Goal: Task Accomplishment & Management: Use online tool/utility

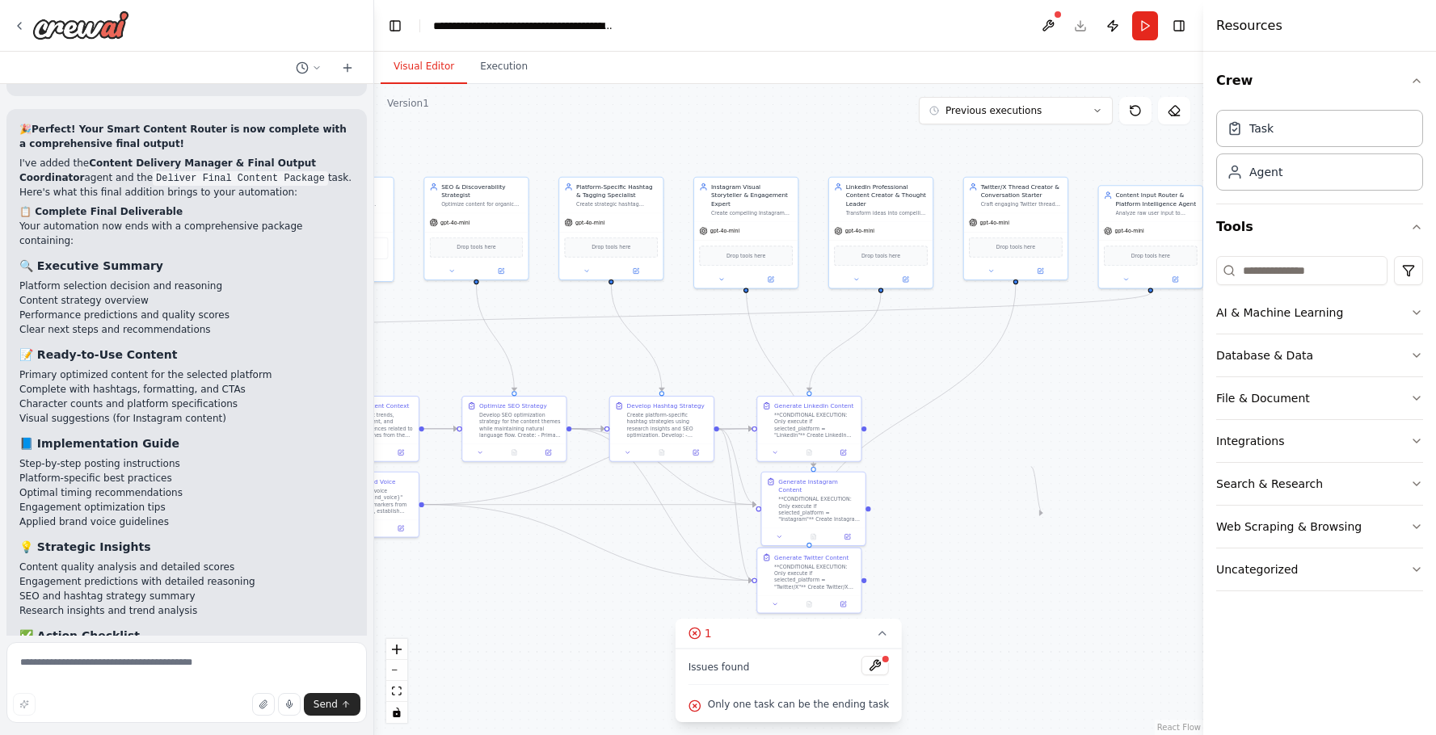
click at [1135, 461] on div ".deletable-edge-delete-btn { width: 20px; height: 20px; border: 0px solid #ffff…" at bounding box center [788, 409] width 829 height 651
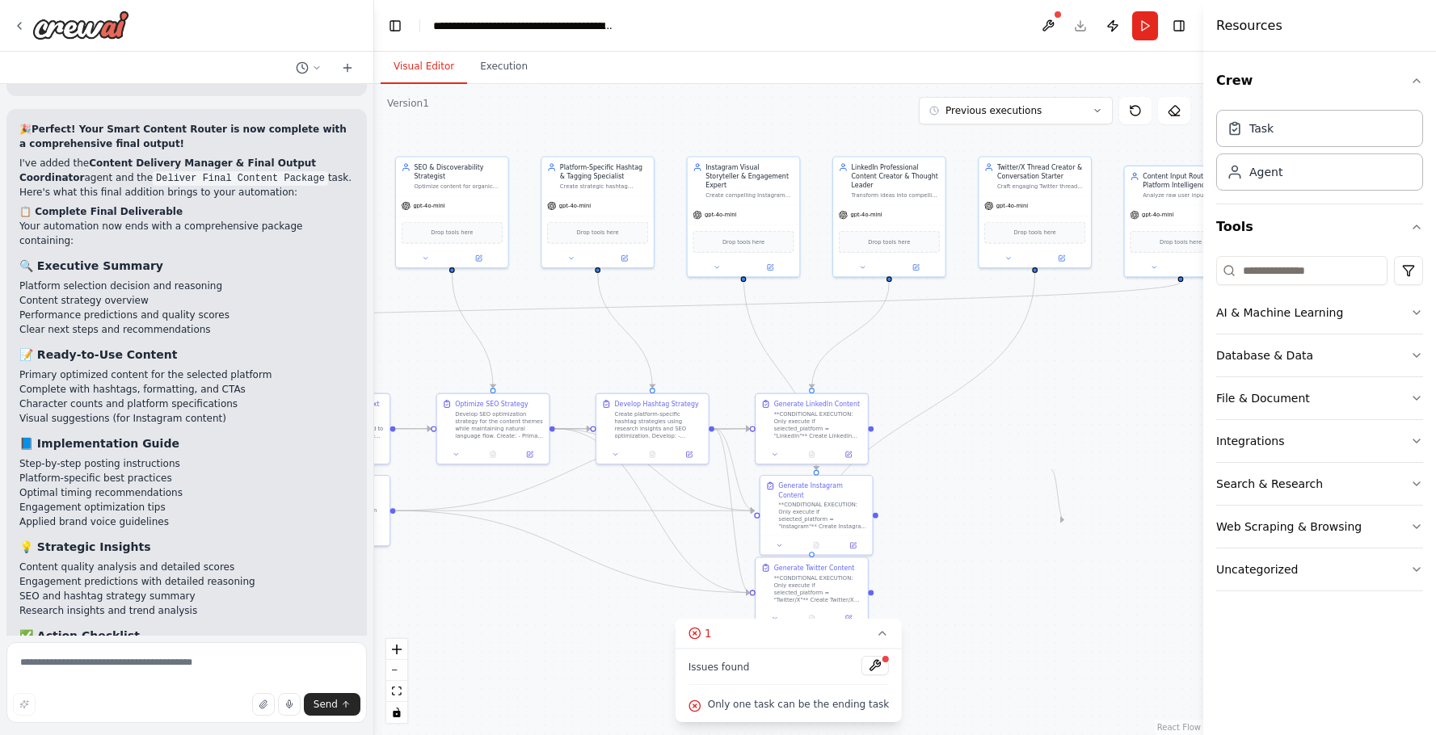
click at [652, 351] on div ".deletable-edge-delete-btn { width: 20px; height: 20px; border: 0px solid #ffff…" at bounding box center [788, 409] width 829 height 651
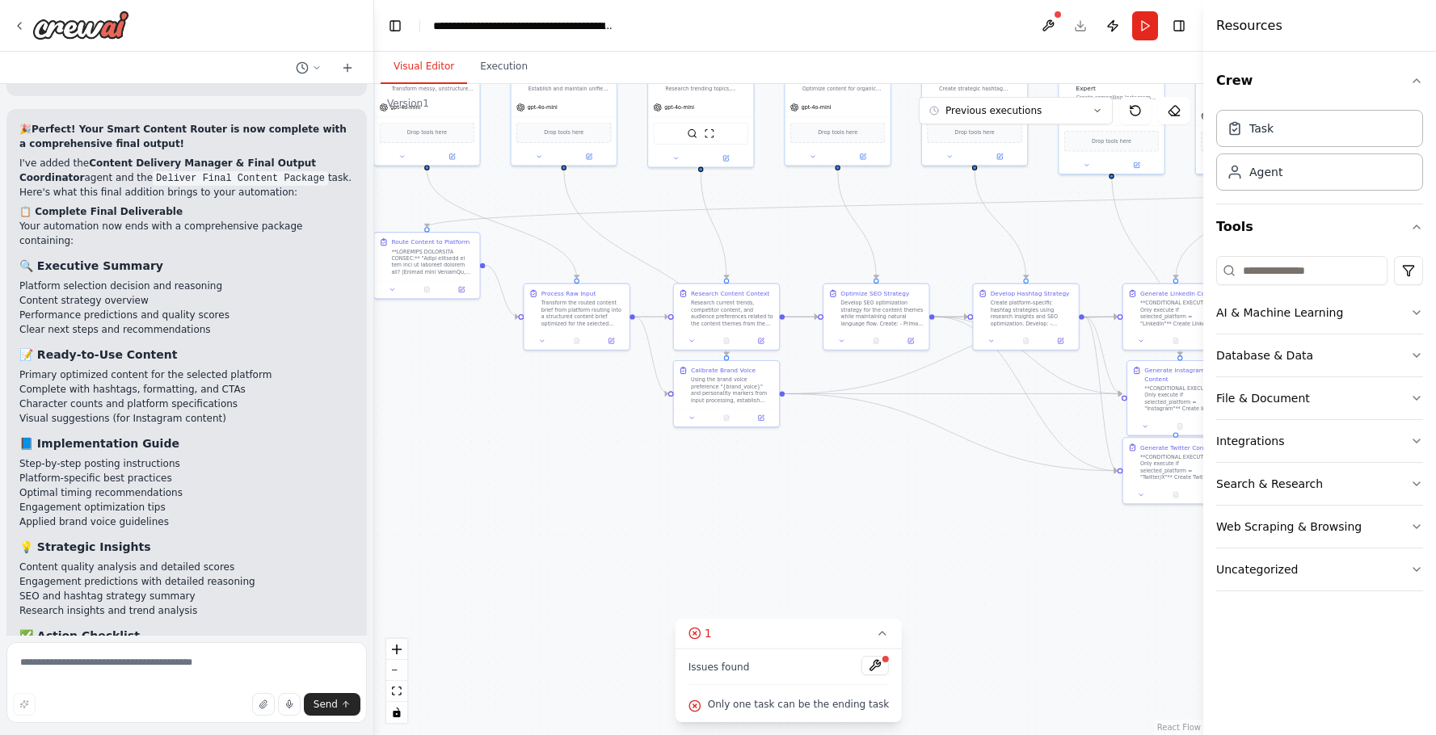
drag, startPoint x: 587, startPoint y: 392, endPoint x: 963, endPoint y: 278, distance: 393.4
click at [963, 278] on div ".deletable-edge-delete-btn { width: 20px; height: 20px; border: 0px solid #ffff…" at bounding box center [788, 409] width 829 height 651
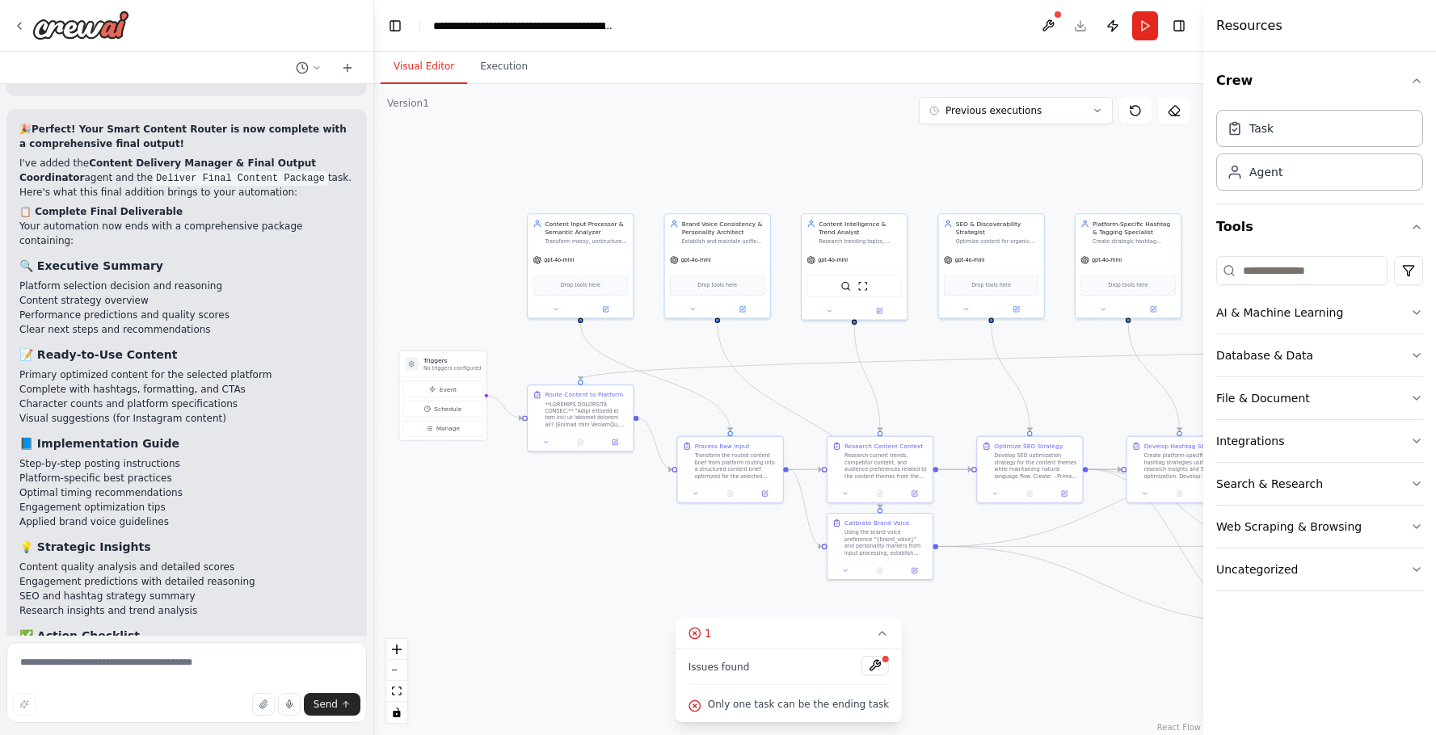
drag, startPoint x: 739, startPoint y: 263, endPoint x: 892, endPoint y: 432, distance: 228.3
click at [892, 432] on div ".deletable-edge-delete-btn { width: 20px; height: 20px; border: 0px solid #ffff…" at bounding box center [788, 409] width 829 height 651
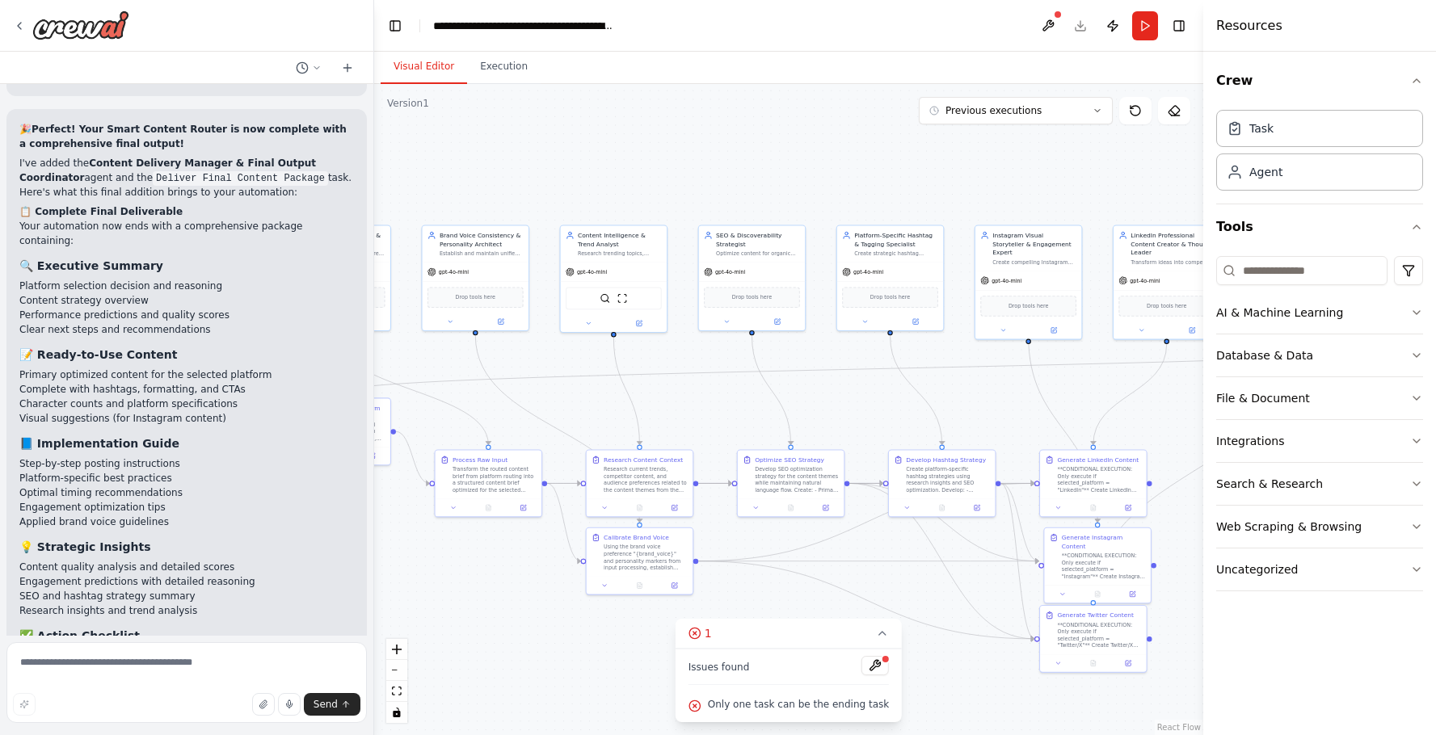
drag, startPoint x: 1044, startPoint y: 407, endPoint x: 806, endPoint y: 406, distance: 237.6
click at [806, 406] on div ".deletable-edge-delete-btn { width: 20px; height: 20px; border: 0px solid #ffff…" at bounding box center [788, 409] width 829 height 651
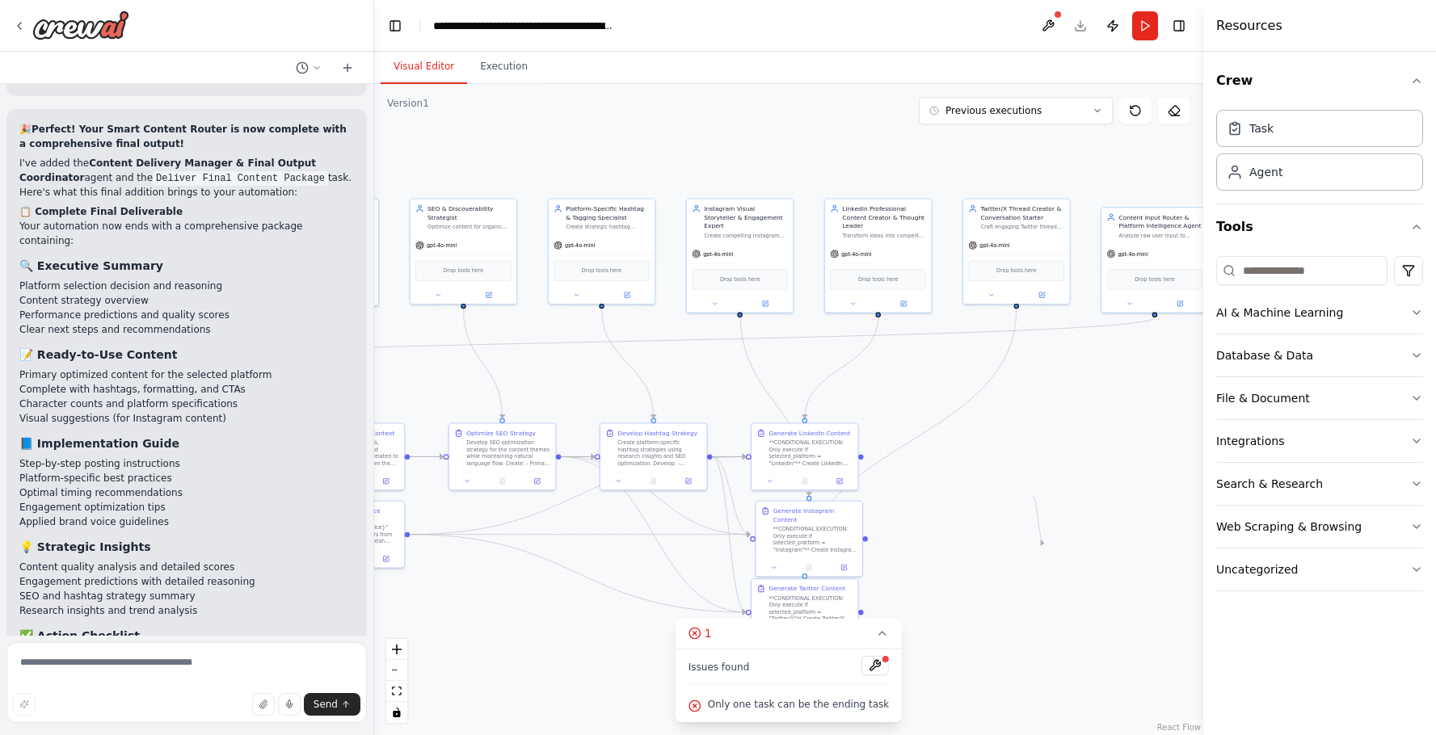
drag, startPoint x: 911, startPoint y: 425, endPoint x: 624, endPoint y: 398, distance: 288.2
click at [624, 398] on div ".deletable-edge-delete-btn { width: 20px; height: 20px; border: 0px solid #ffff…" at bounding box center [788, 409] width 829 height 651
click at [974, 435] on div ".deletable-edge-delete-btn { width: 20px; height: 20px; border: 0px solid #ffff…" at bounding box center [788, 409] width 829 height 651
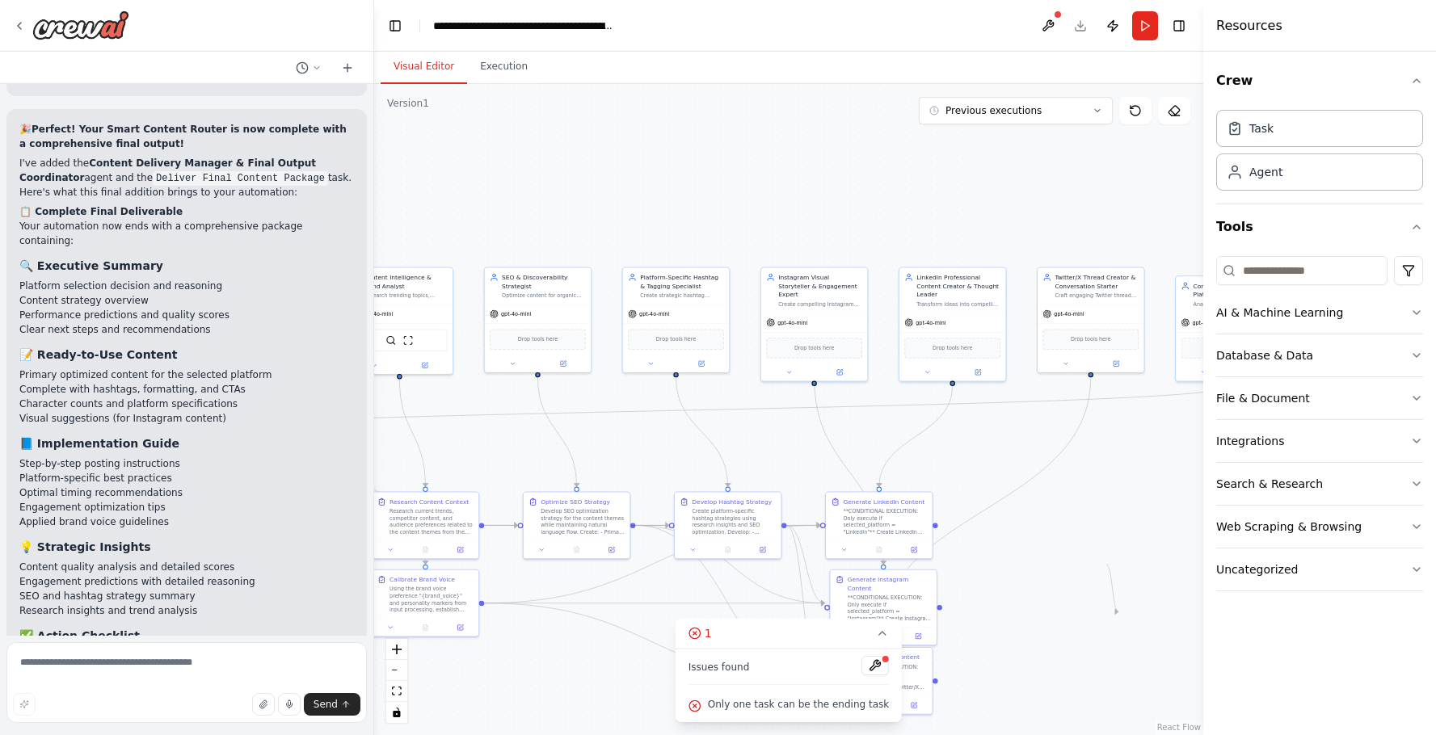
drag, startPoint x: 1032, startPoint y: 465, endPoint x: 1104, endPoint y: 533, distance: 98.9
click at [1104, 533] on div ".deletable-edge-delete-btn { width: 20px; height: 20px; border: 0px solid #ffff…" at bounding box center [788, 409] width 829 height 651
click at [997, 502] on icon "Edge from 66f310d6-55fa-4d29-8510-b9efb5e7e6f5 to 77d55eba-0bde-4c8c-a160-1ab94…" at bounding box center [985, 509] width 212 height 265
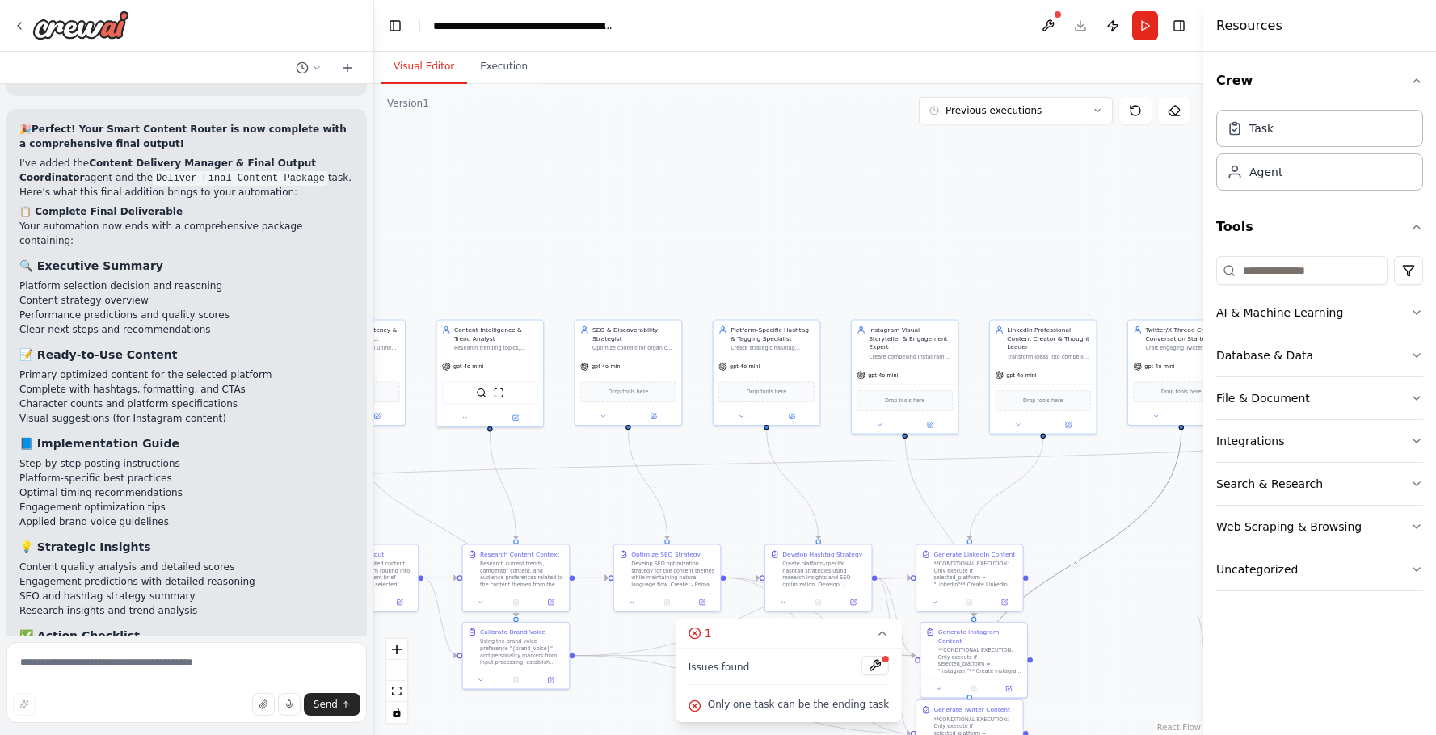
drag, startPoint x: 1004, startPoint y: 473, endPoint x: 1114, endPoint y: 563, distance: 142.4
click at [1114, 563] on div ".deletable-edge-delete-btn { width: 20px; height: 20px; border: 0px solid #ffff…" at bounding box center [788, 409] width 829 height 651
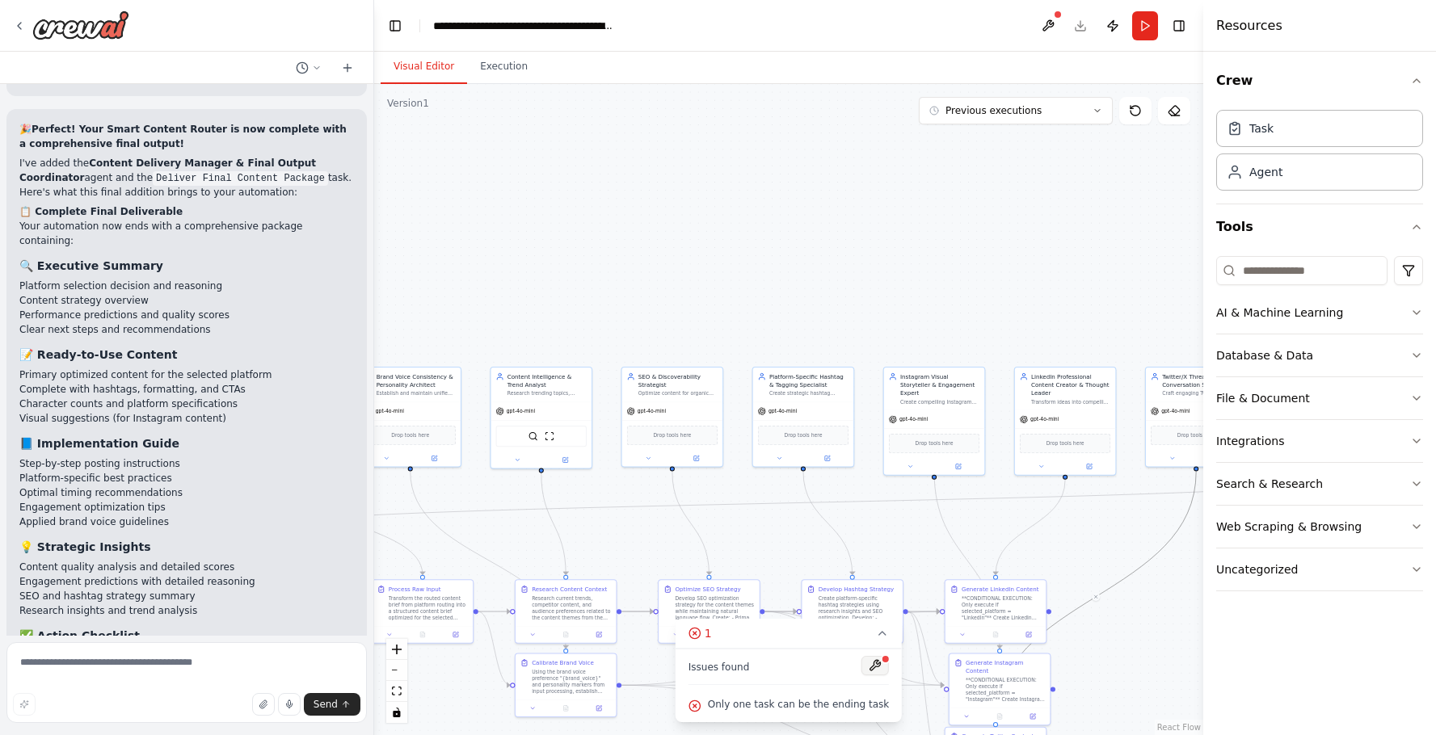
click at [877, 665] on button at bounding box center [874, 665] width 27 height 19
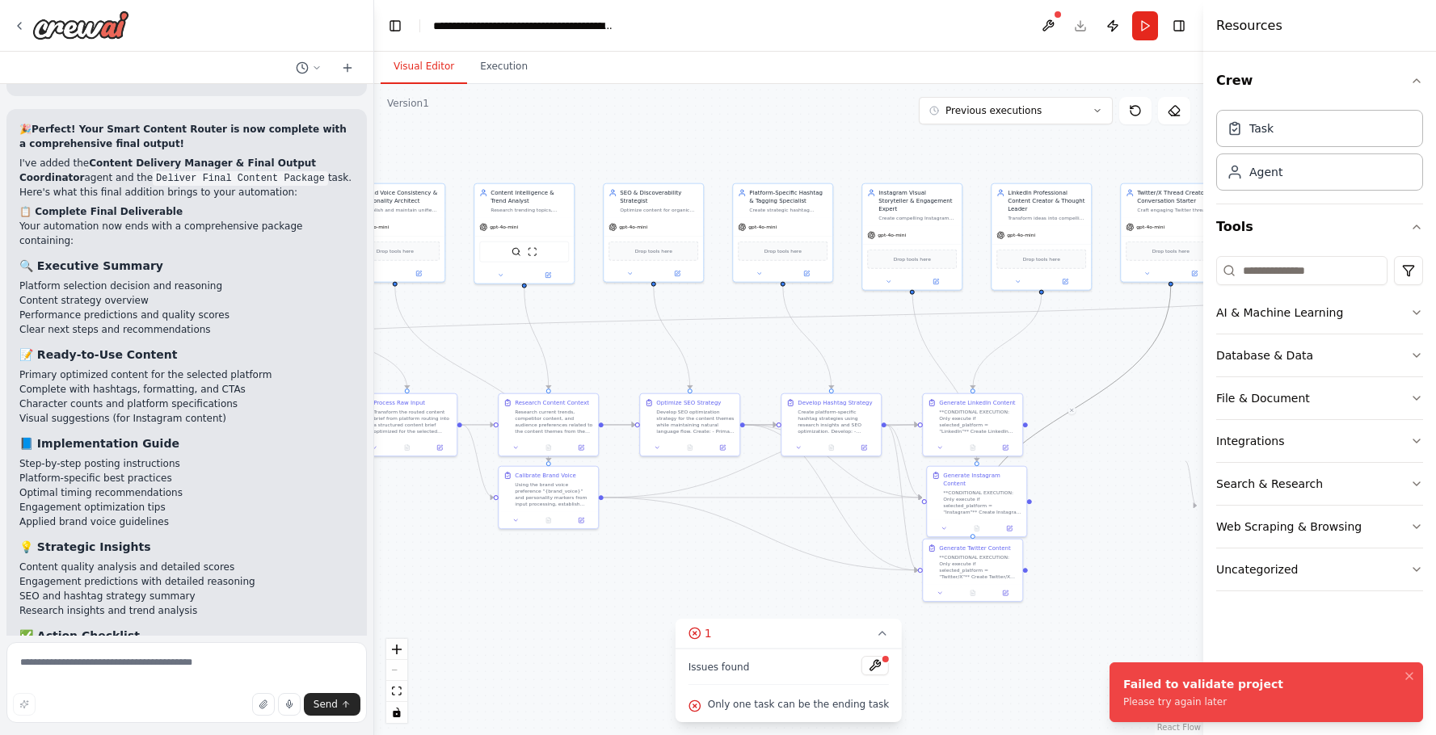
drag, startPoint x: 1084, startPoint y: 581, endPoint x: 1059, endPoint y: 394, distance: 188.3
click at [1059, 394] on div ".deletable-edge-delete-btn { width: 20px; height: 20px; border: 0px solid #ffff…" at bounding box center [788, 409] width 829 height 651
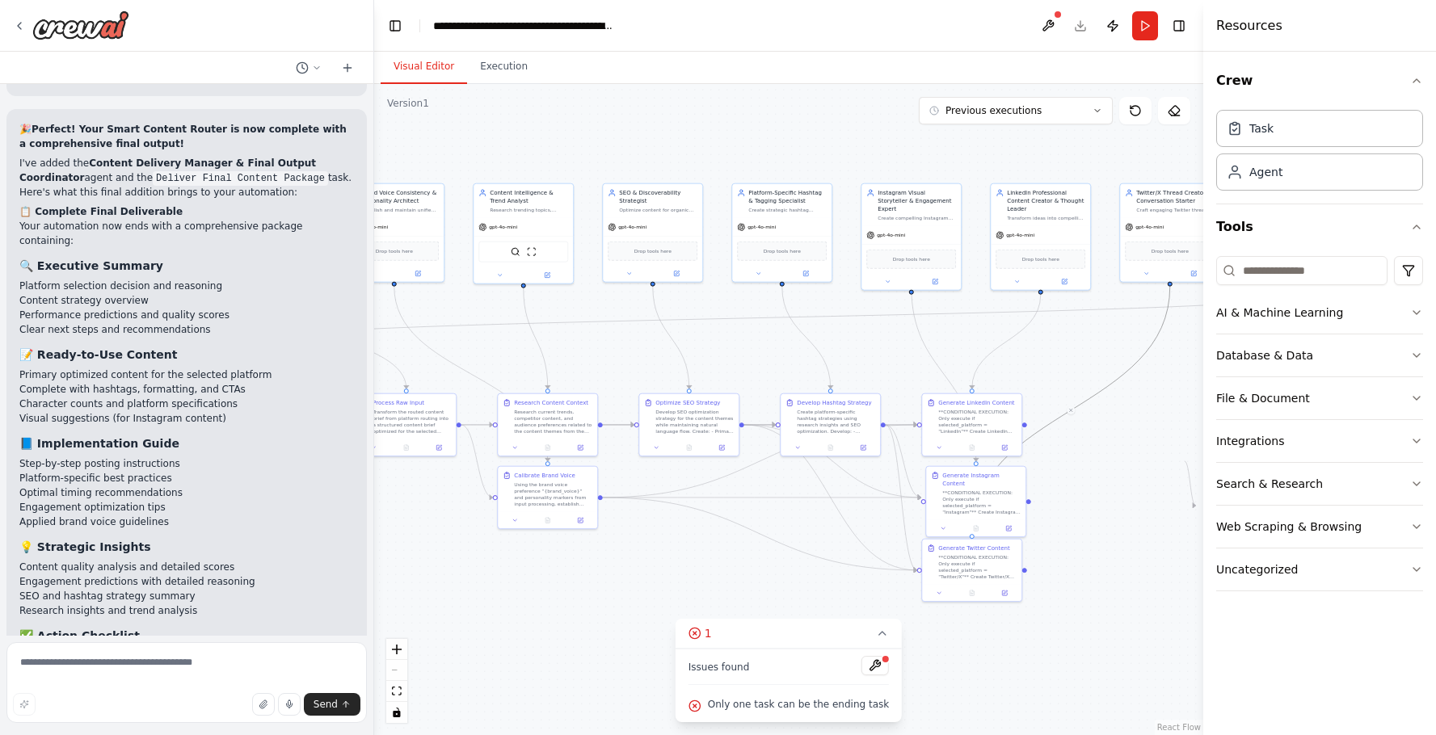
click at [1139, 574] on div ".deletable-edge-delete-btn { width: 20px; height: 20px; border: 0px solid #ffff…" at bounding box center [788, 409] width 829 height 651
